Goal: Check status: Check status

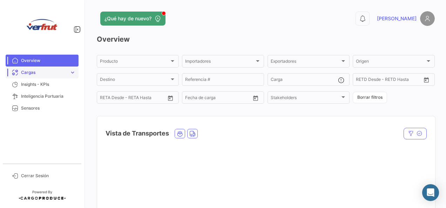
click at [71, 71] on span "expand_more" at bounding box center [72, 72] width 6 height 6
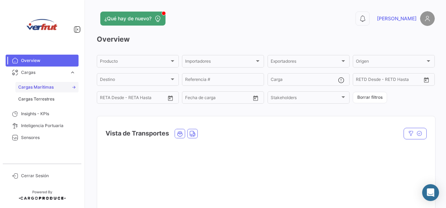
click at [60, 84] on link "Cargas Marítimas" at bounding box center [46, 87] width 63 height 11
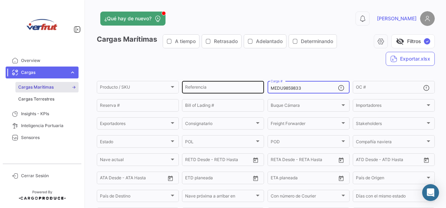
drag, startPoint x: 316, startPoint y: 89, endPoint x: 250, endPoint y: 89, distance: 66.3
click at [0, 0] on div "Producto / SKU Producto / SKU Referencia MEDU9859833 Carga # OC # Reserva # Bil…" at bounding box center [0, 0] width 0 height 0
type input "CGMU5644924"
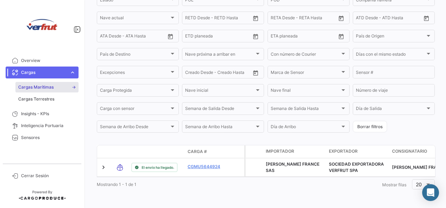
scroll to position [150, 0]
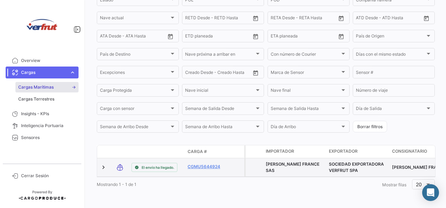
click at [229, 159] on datatable-body-cell at bounding box center [236, 168] width 18 height 18
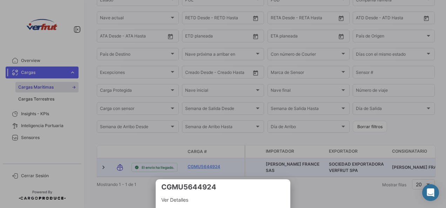
click at [213, 201] on span "Ver Detalles" at bounding box center [222, 200] width 123 height 8
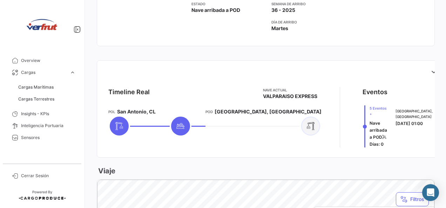
scroll to position [246, 0]
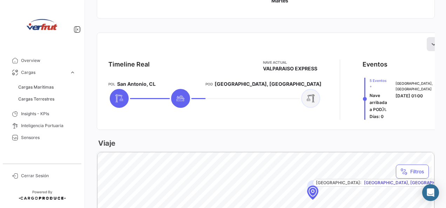
click at [430, 43] on icon at bounding box center [433, 44] width 7 height 7
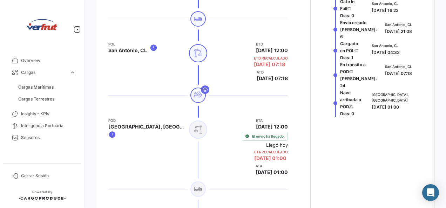
scroll to position [398, 0]
